Goal: Check status: Check status

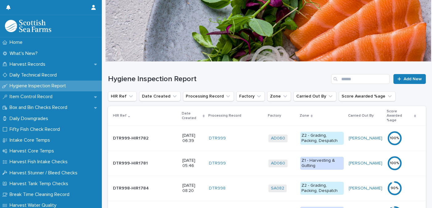
click at [182, 110] on p "Date Created" at bounding box center [191, 115] width 19 height 11
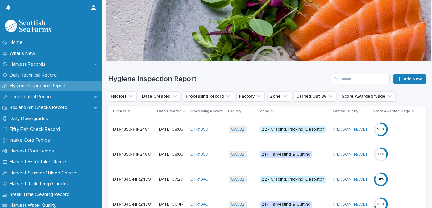
click at [290, 154] on div "Z1 - Harvesting & Gutting" at bounding box center [285, 154] width 51 height 8
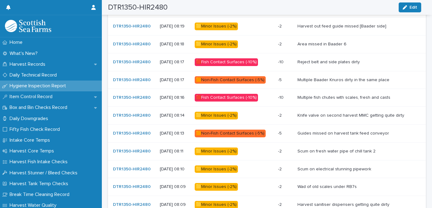
scroll to position [463, 0]
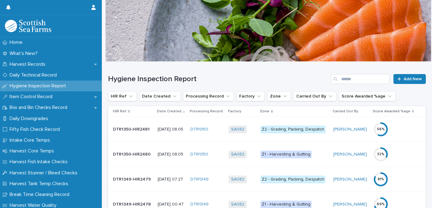
click at [302, 128] on div "Z2 - Grading, Packing, Despatch" at bounding box center [292, 130] width 65 height 8
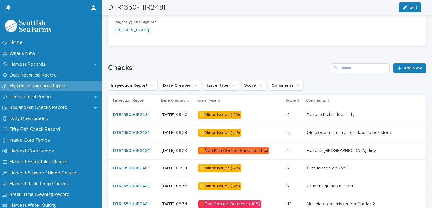
scroll to position [375, 0]
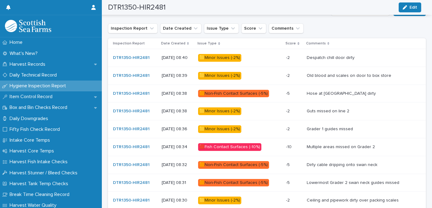
click at [238, 58] on div "🟨Minor Issues (-2%)" at bounding box center [219, 58] width 43 height 8
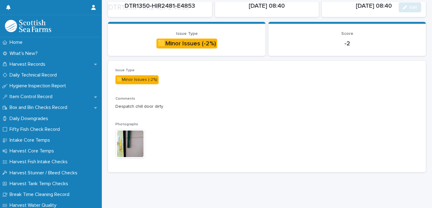
scroll to position [62, 0]
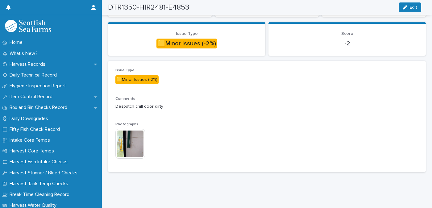
click at [134, 136] on img at bounding box center [130, 144] width 30 height 30
